Goal: Task Accomplishment & Management: Manage account settings

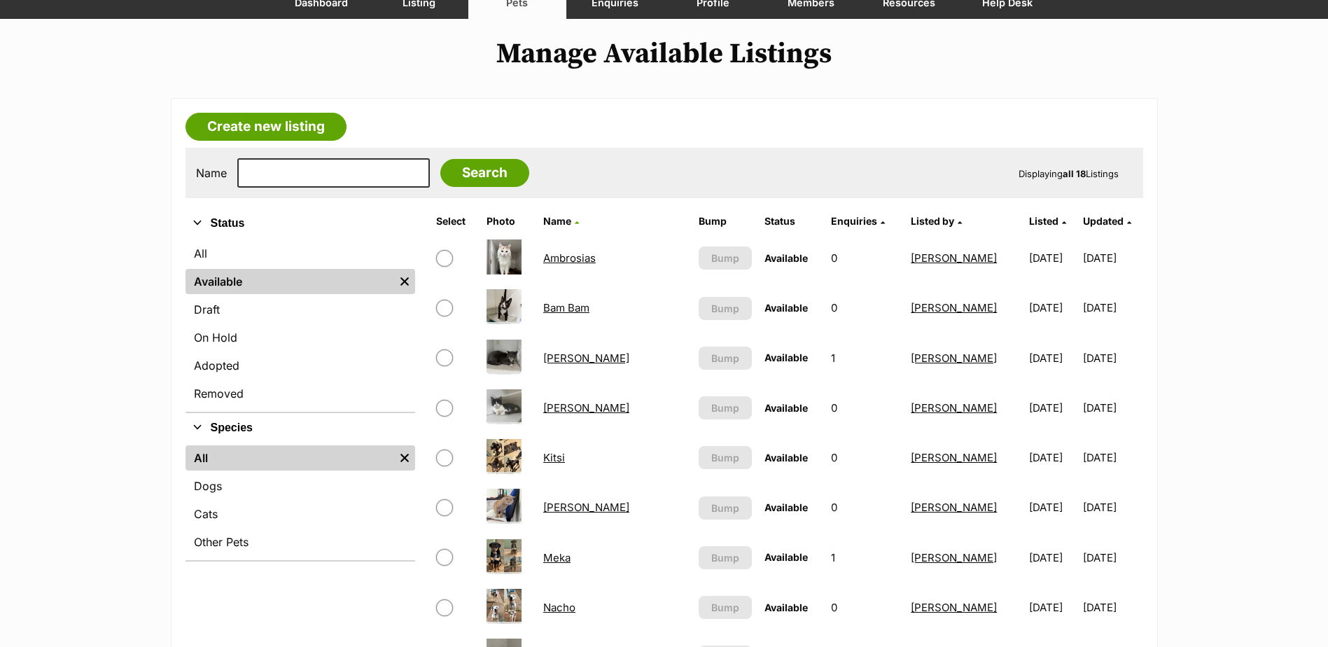
click at [340, 174] on input "text" at bounding box center [333, 172] width 192 height 29
type input "JACKSON"
click at [459, 181] on input "Search" at bounding box center [484, 173] width 89 height 28
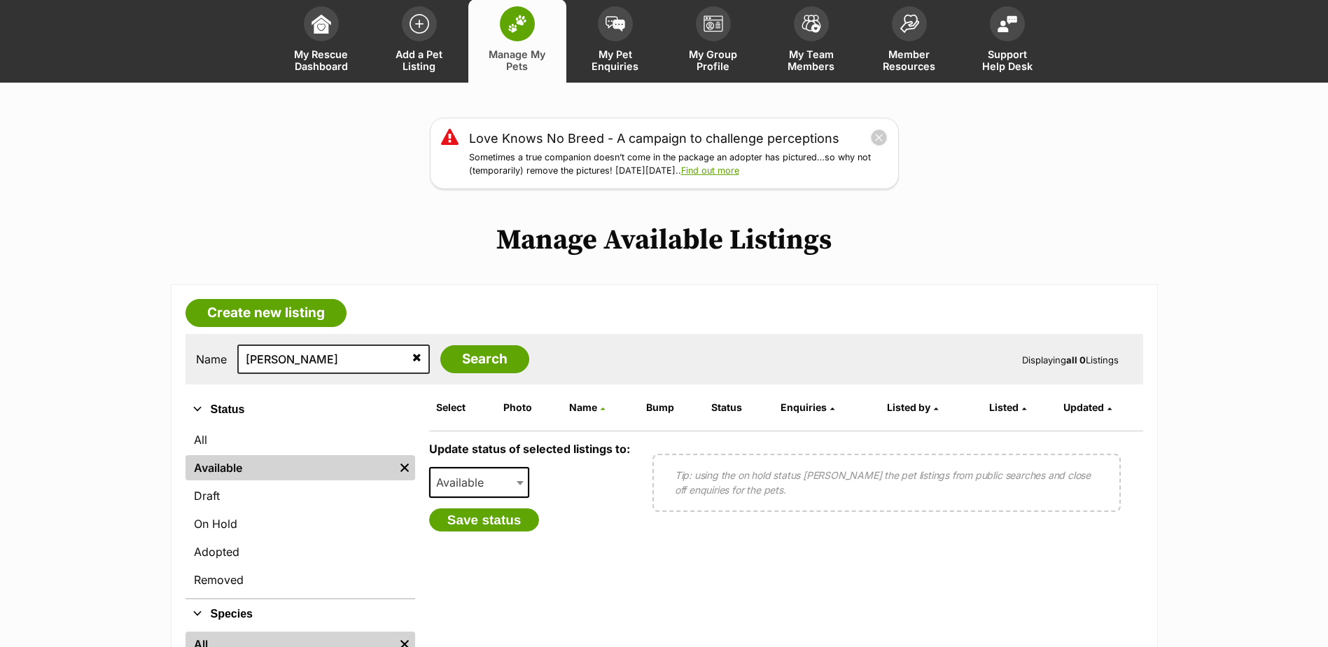
scroll to position [70, 0]
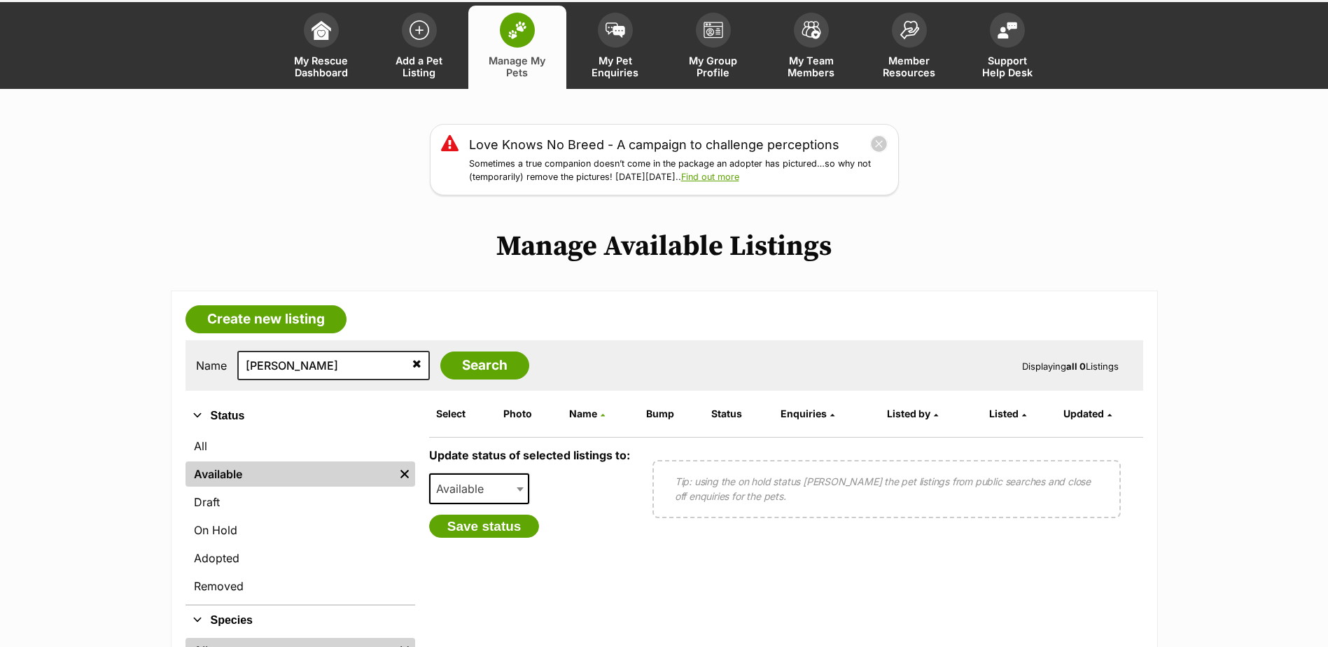
click at [412, 367] on icon at bounding box center [416, 363] width 9 height 11
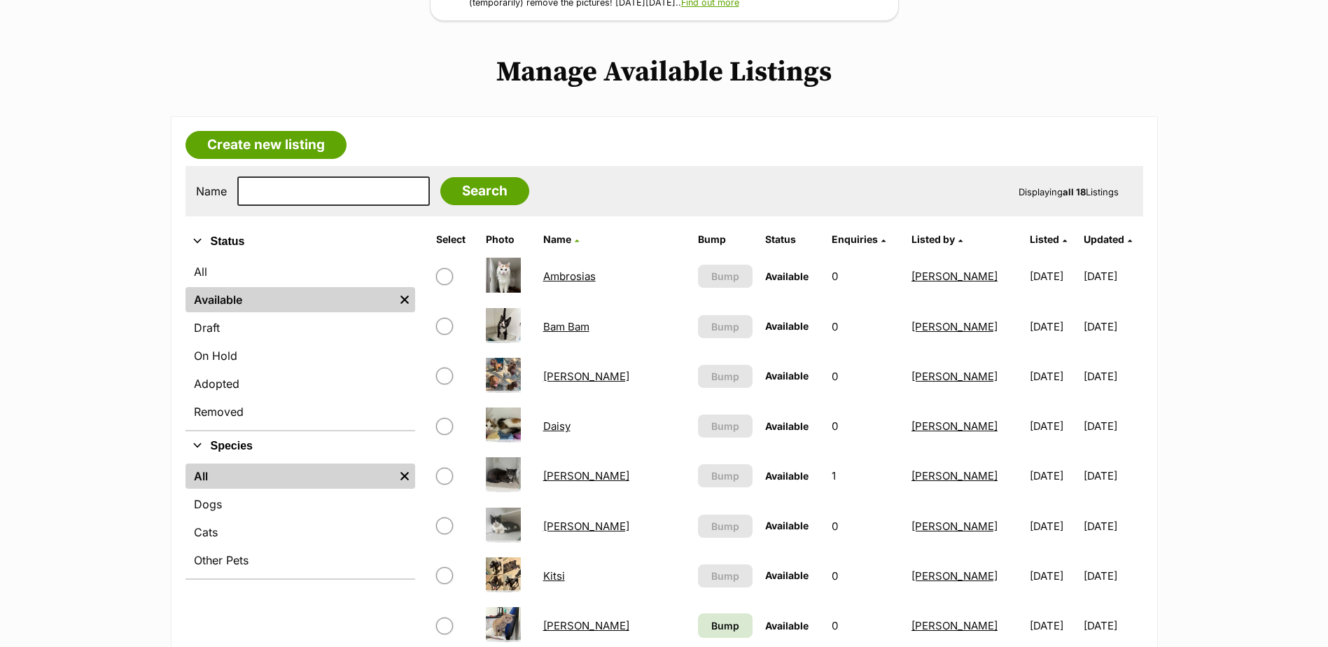
scroll to position [280, 0]
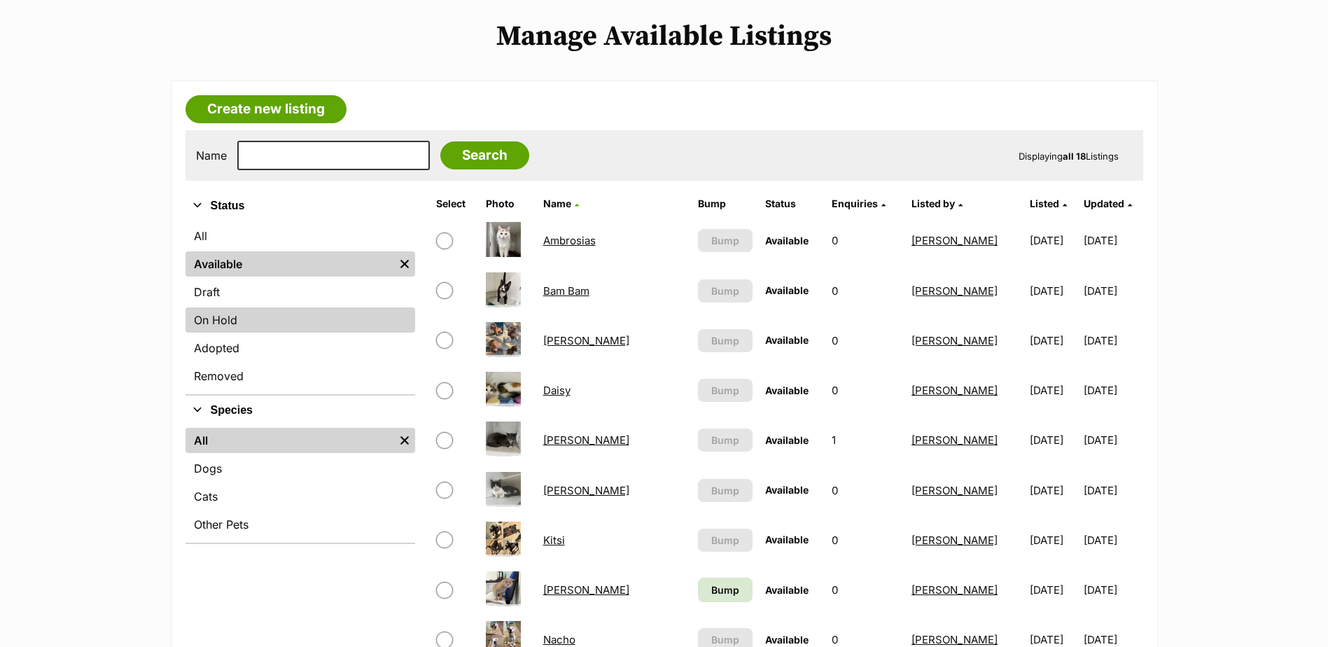
click at [218, 326] on link "On Hold" at bounding box center [300, 319] width 230 height 25
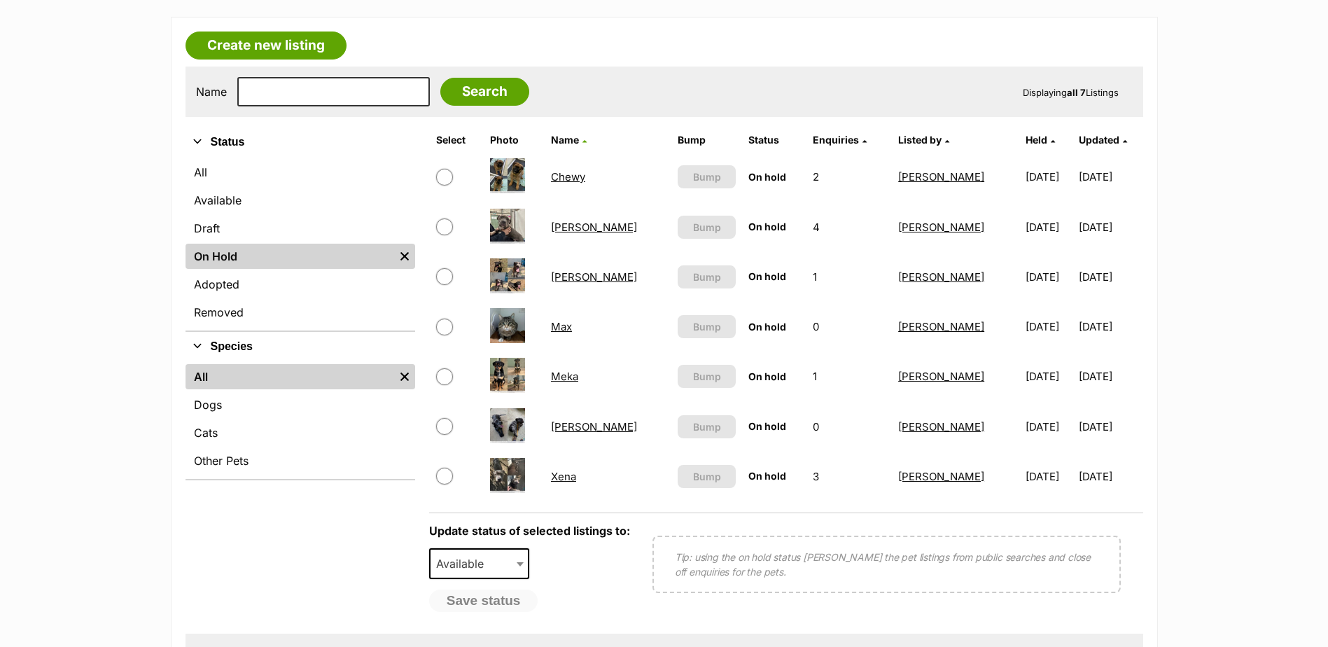
scroll to position [350, 0]
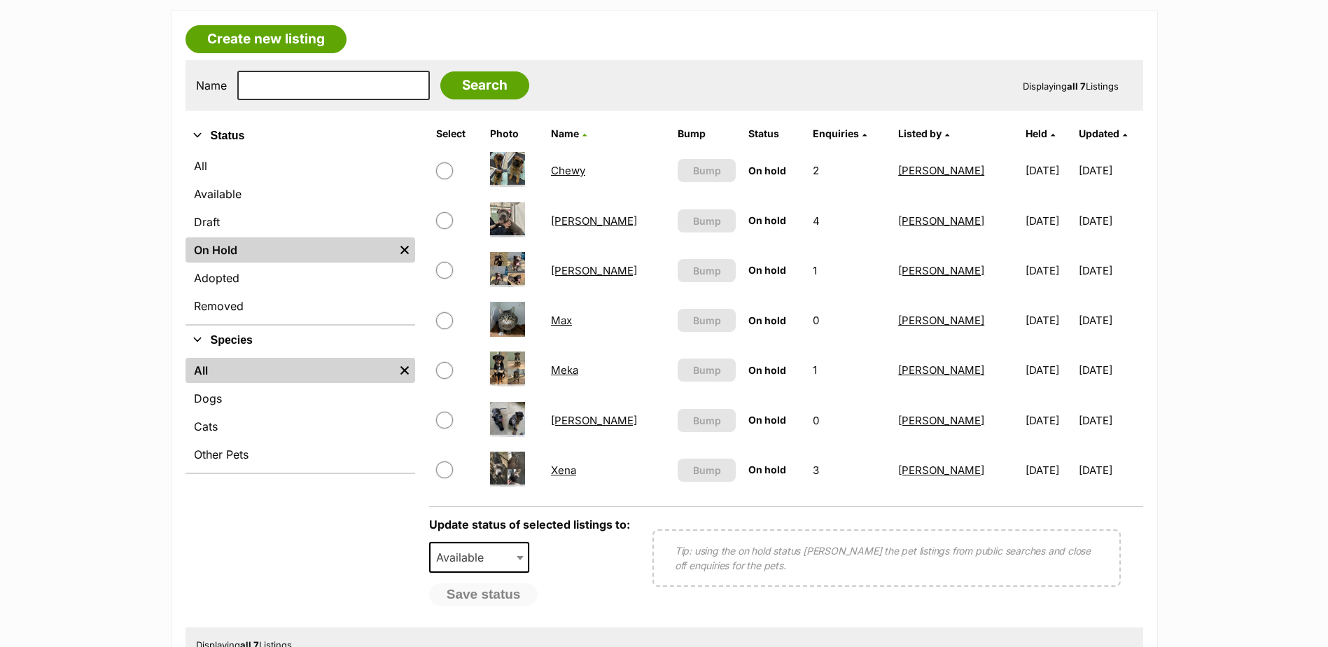
click at [579, 268] on link "Jackson" at bounding box center [594, 270] width 86 height 13
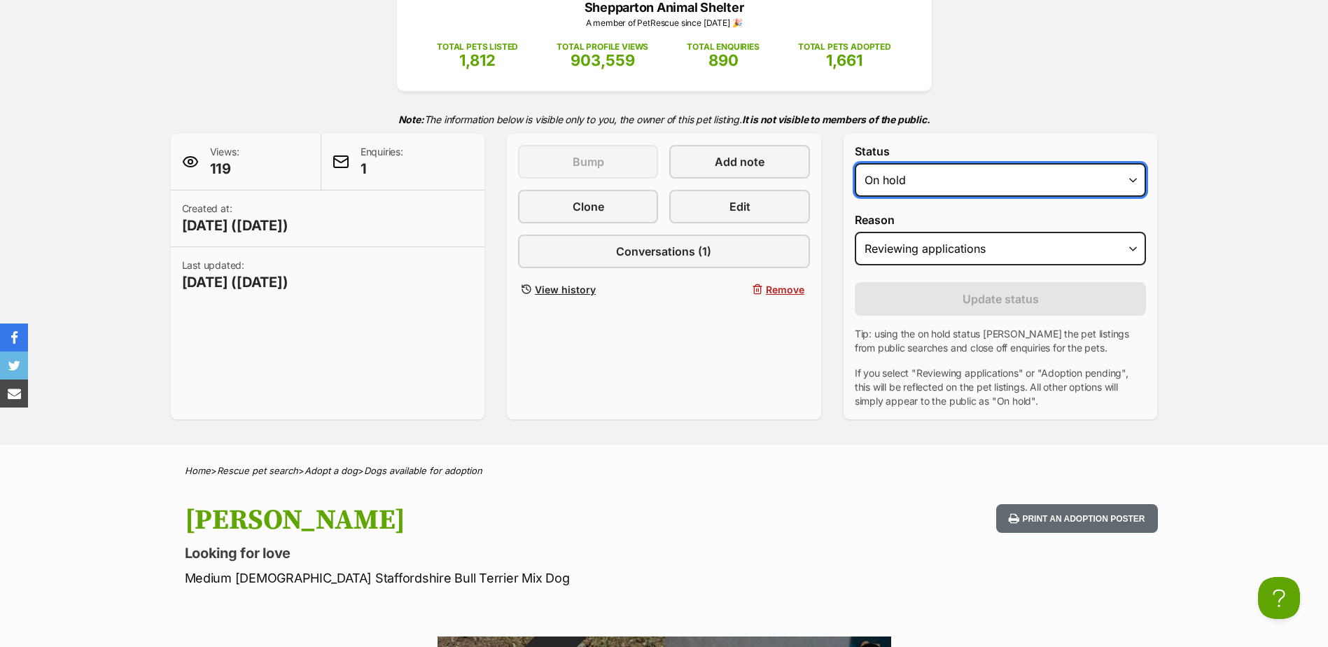
click at [1067, 174] on select "Draft - not available as listing has enquires Available On hold Adopted" at bounding box center [1001, 180] width 292 height 34
select select "rehomed"
click at [855, 163] on select "Draft - not available as listing has enquires Available On hold Adopted" at bounding box center [1001, 180] width 292 height 34
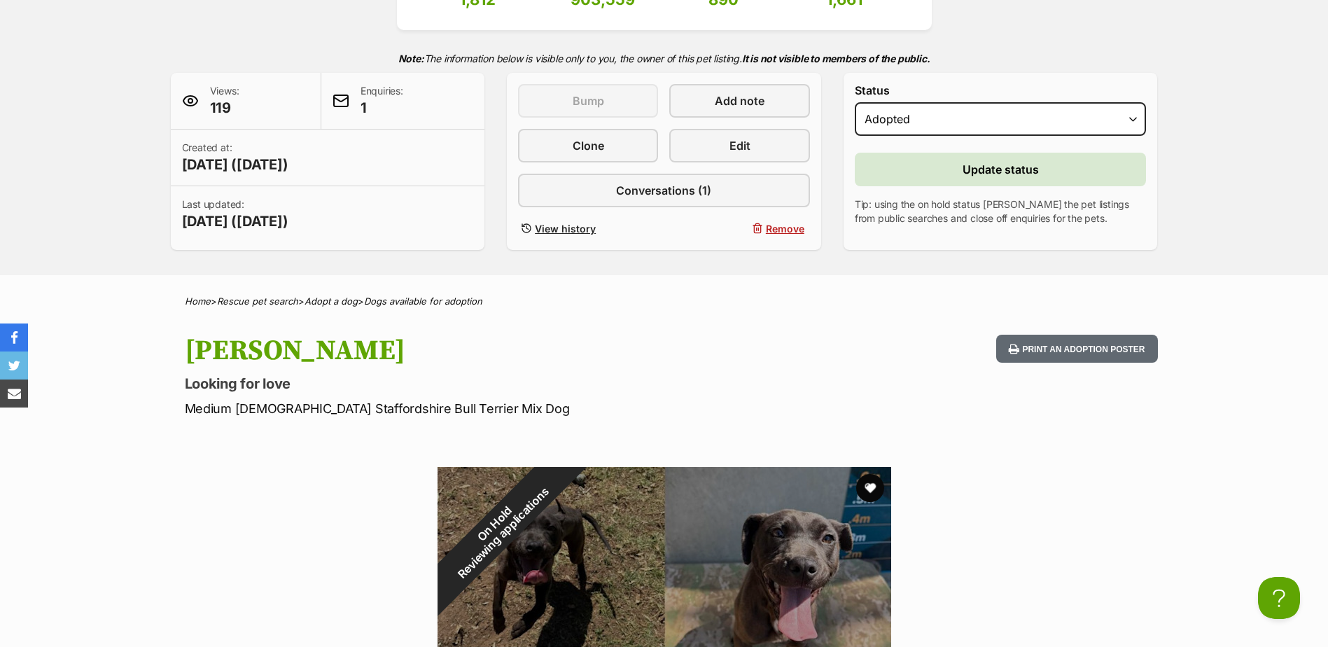
click at [988, 231] on div "Status Draft - not available as listing has enquires Available On hold Adopted …" at bounding box center [1000, 161] width 314 height 177
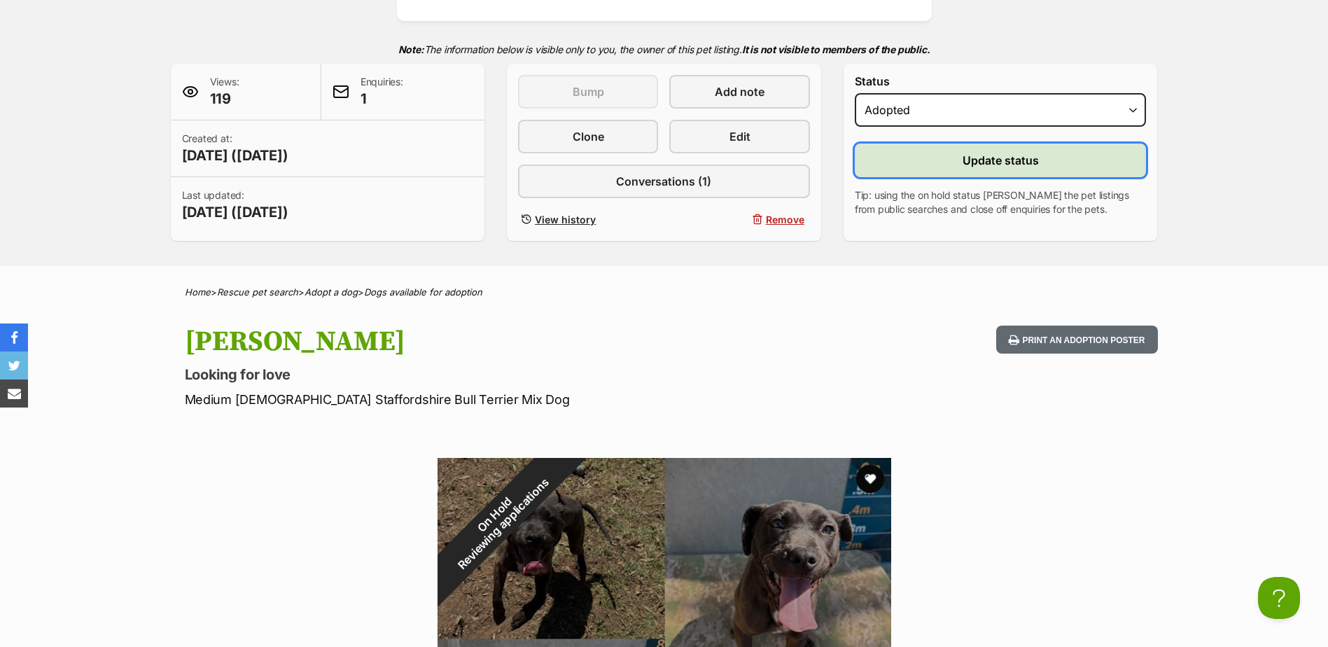
click at [994, 173] on button "Update status" at bounding box center [1001, 160] width 292 height 34
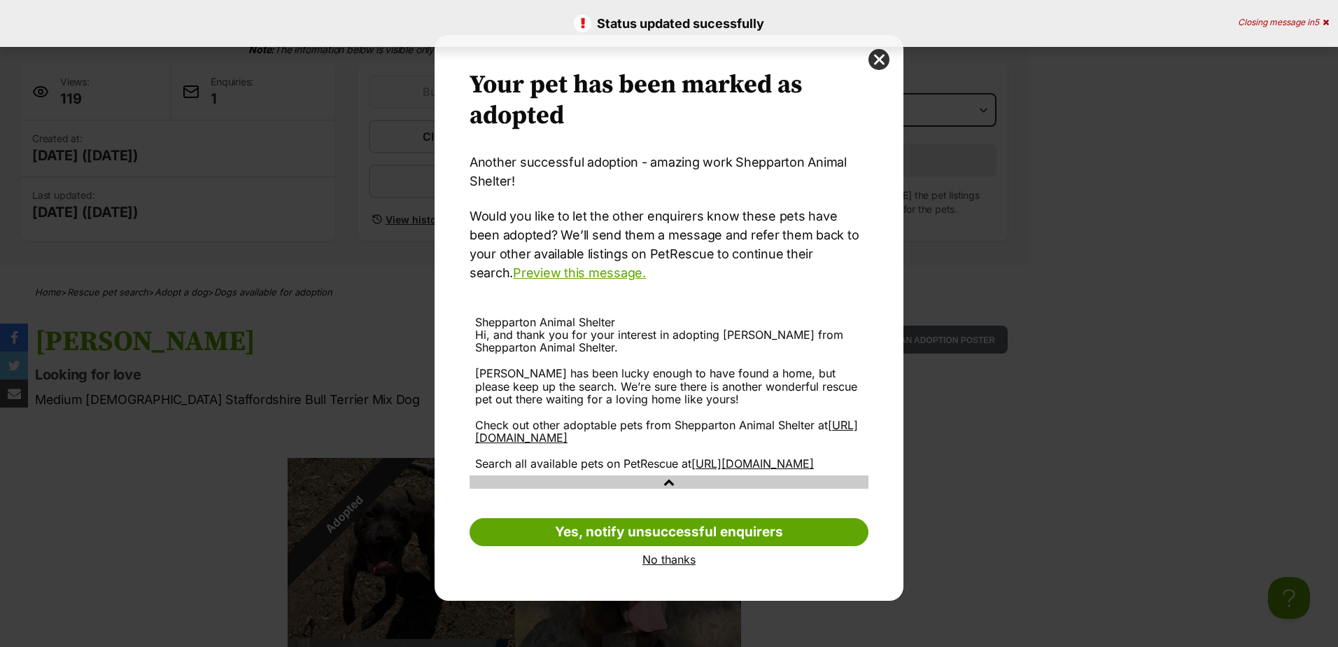
click at [667, 566] on link "No thanks" at bounding box center [669, 559] width 399 height 13
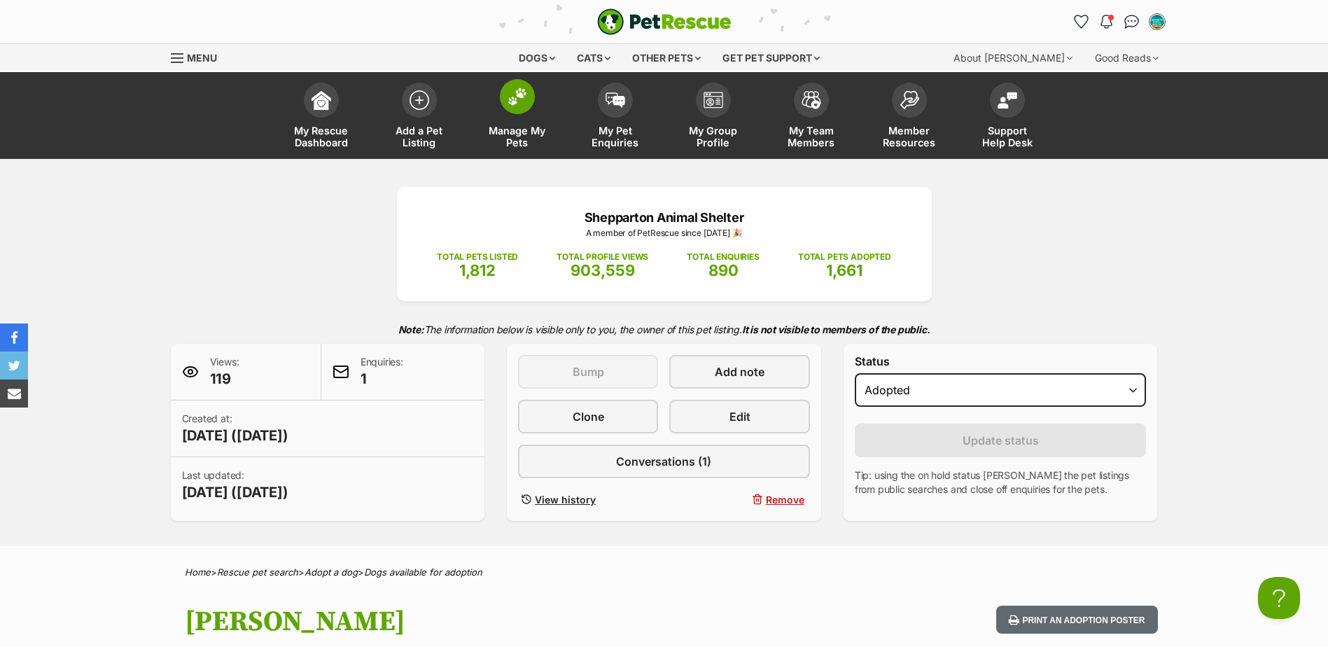
click at [524, 117] on link "Manage My Pets" at bounding box center [517, 117] width 98 height 83
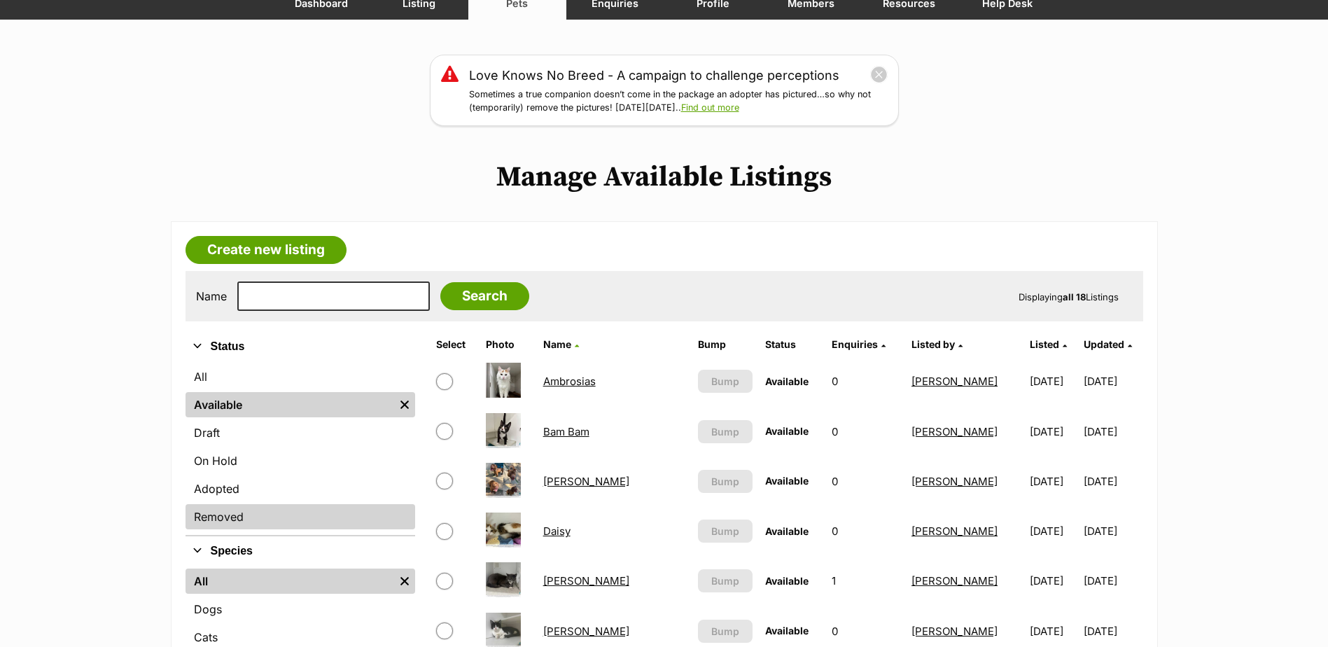
scroll to position [140, 0]
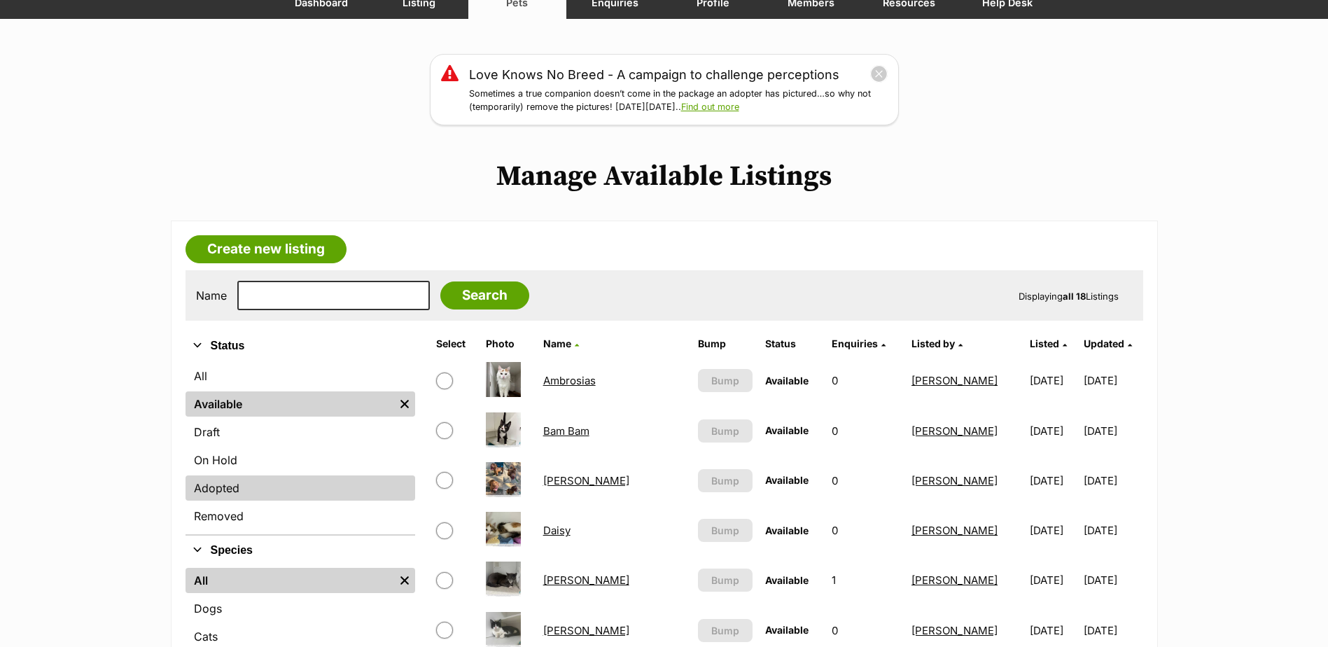
click at [306, 491] on link "Adopted" at bounding box center [300, 487] width 230 height 25
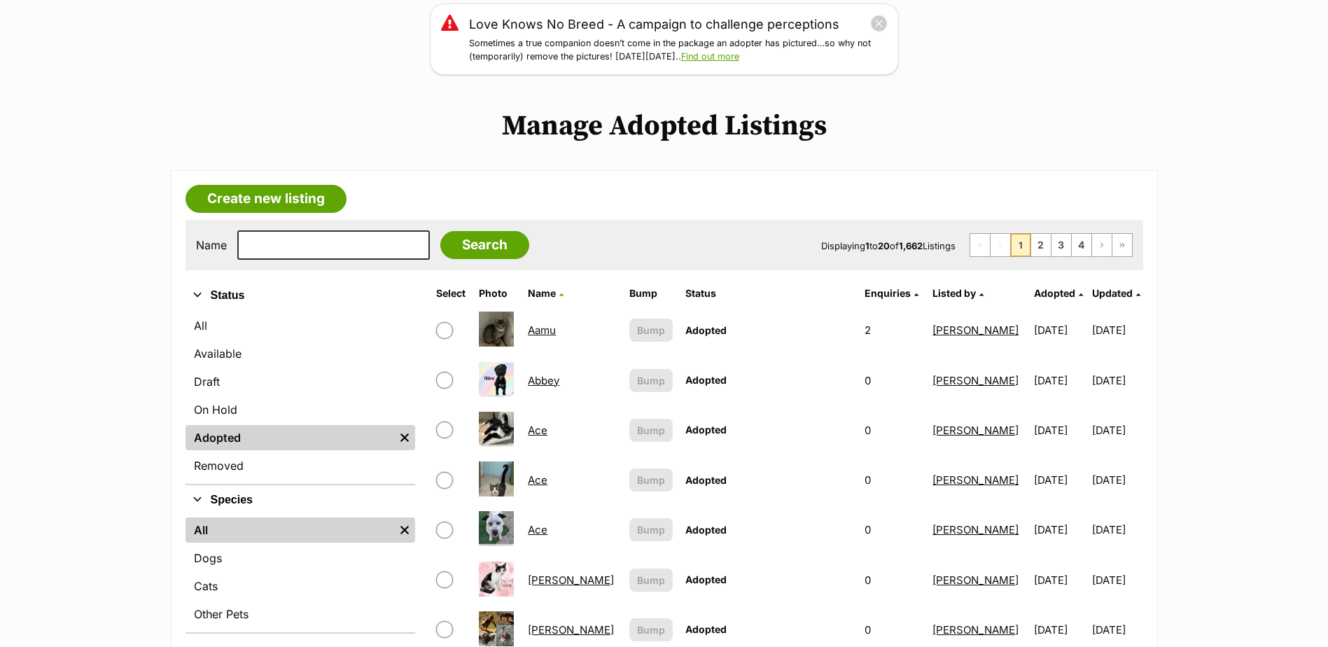
scroll to position [350, 0]
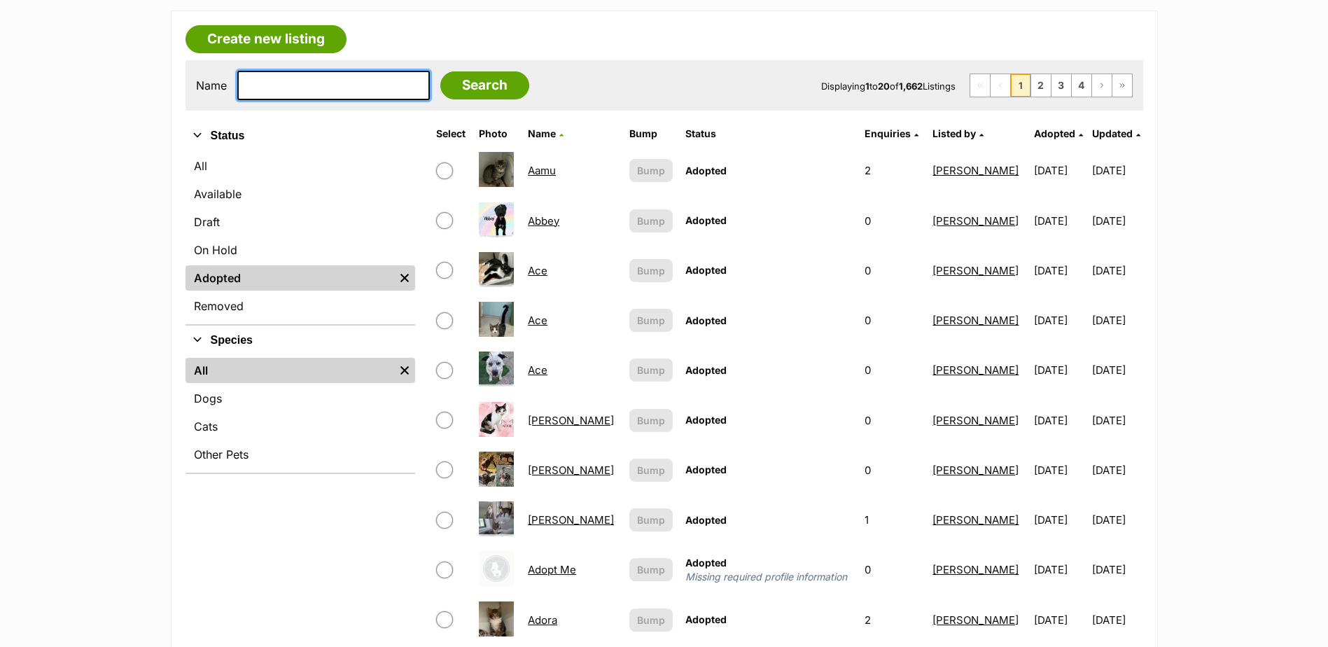
click at [343, 85] on input "text" at bounding box center [333, 85] width 192 height 29
type input "JACK"
click at [440, 90] on input "Search" at bounding box center [484, 85] width 89 height 28
